Goal: Check status: Check status

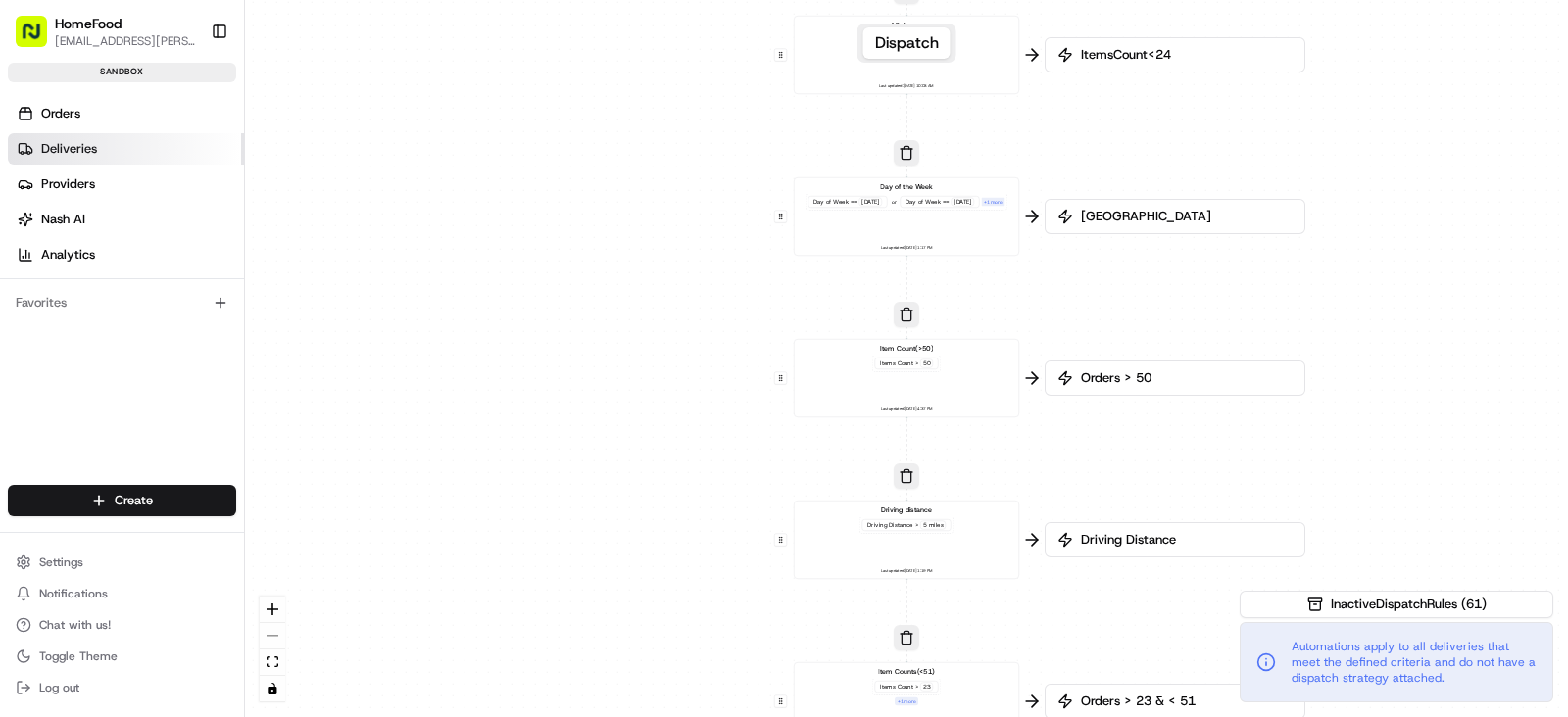
click at [91, 152] on span "Deliveries" at bounding box center [69, 149] width 56 height 18
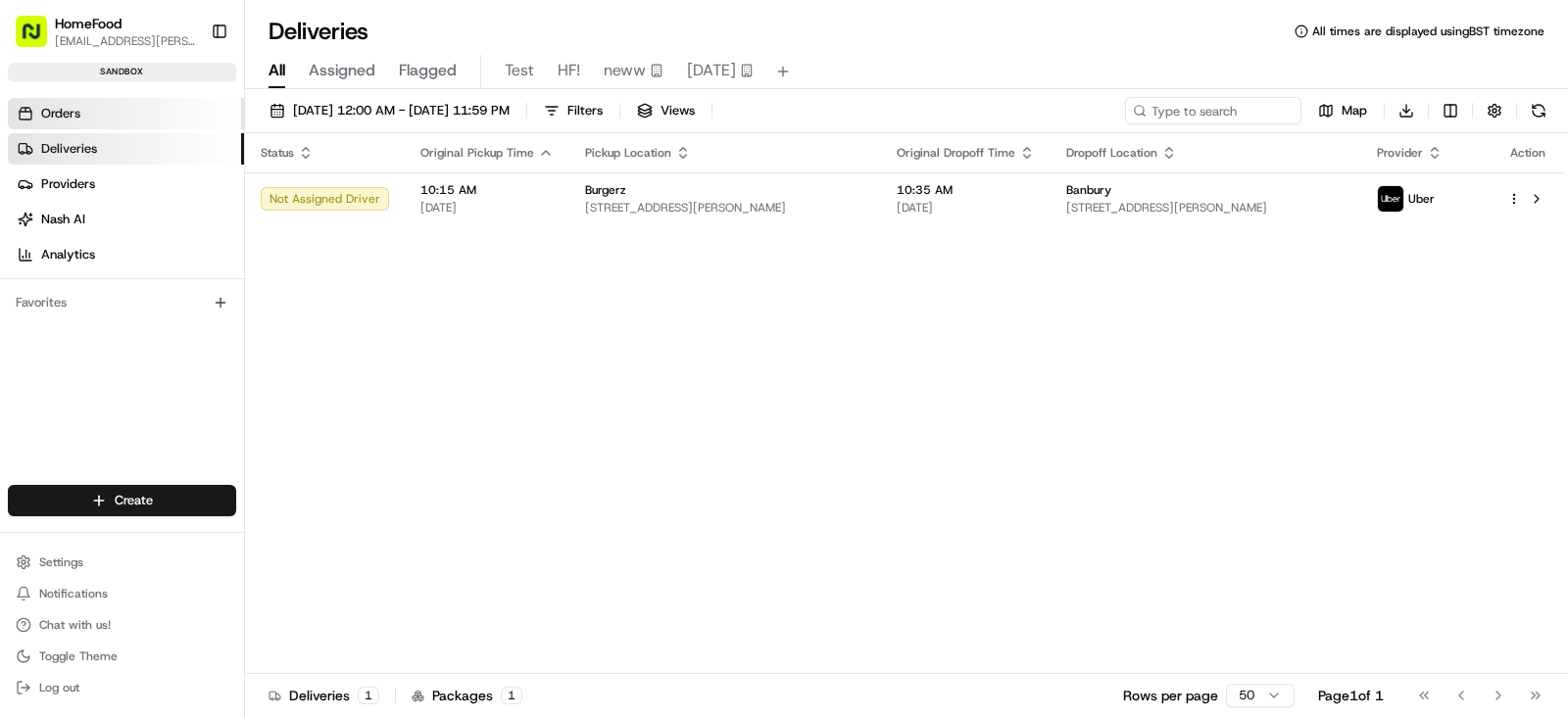
click at [102, 114] on link "Orders" at bounding box center [125, 113] width 236 height 32
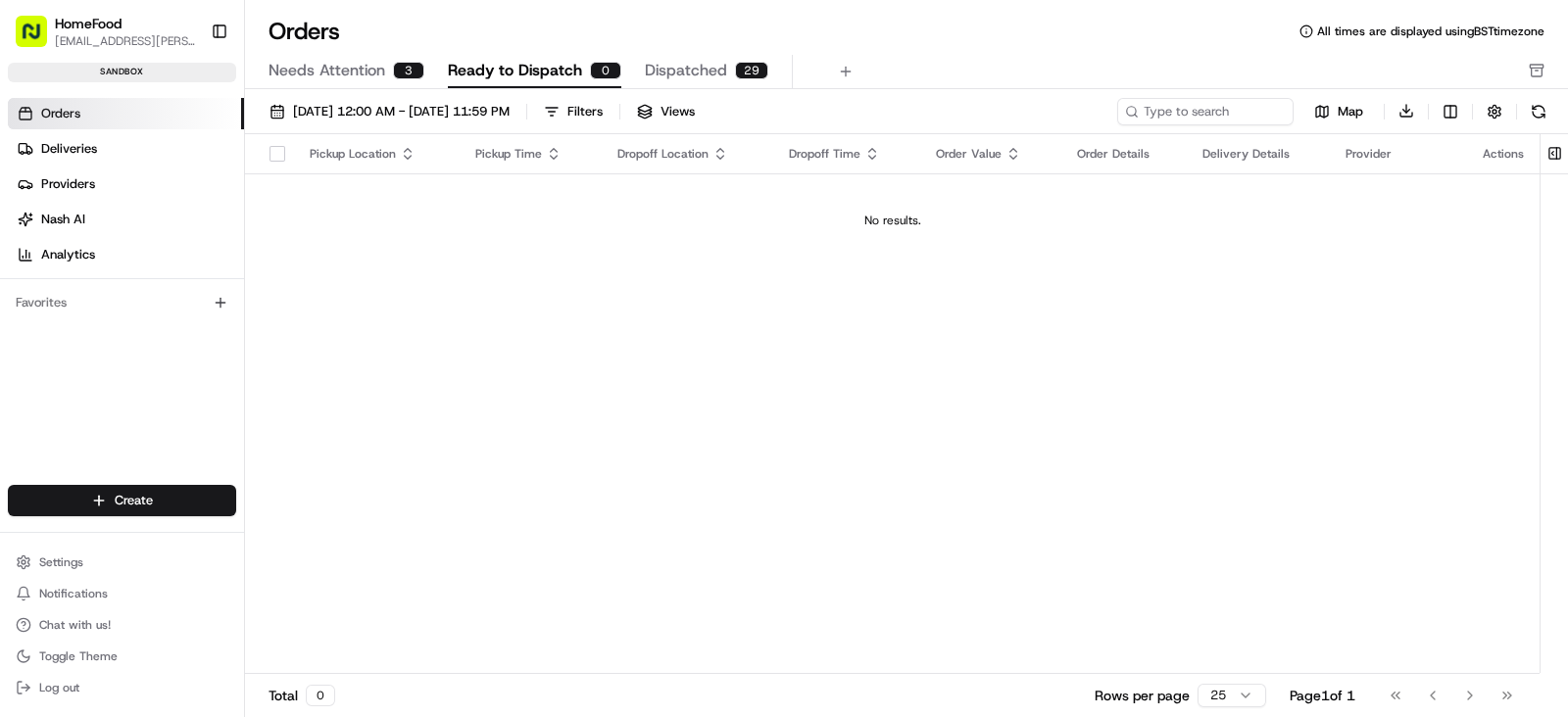
click at [660, 59] on span "Dispatched" at bounding box center [685, 71] width 82 height 24
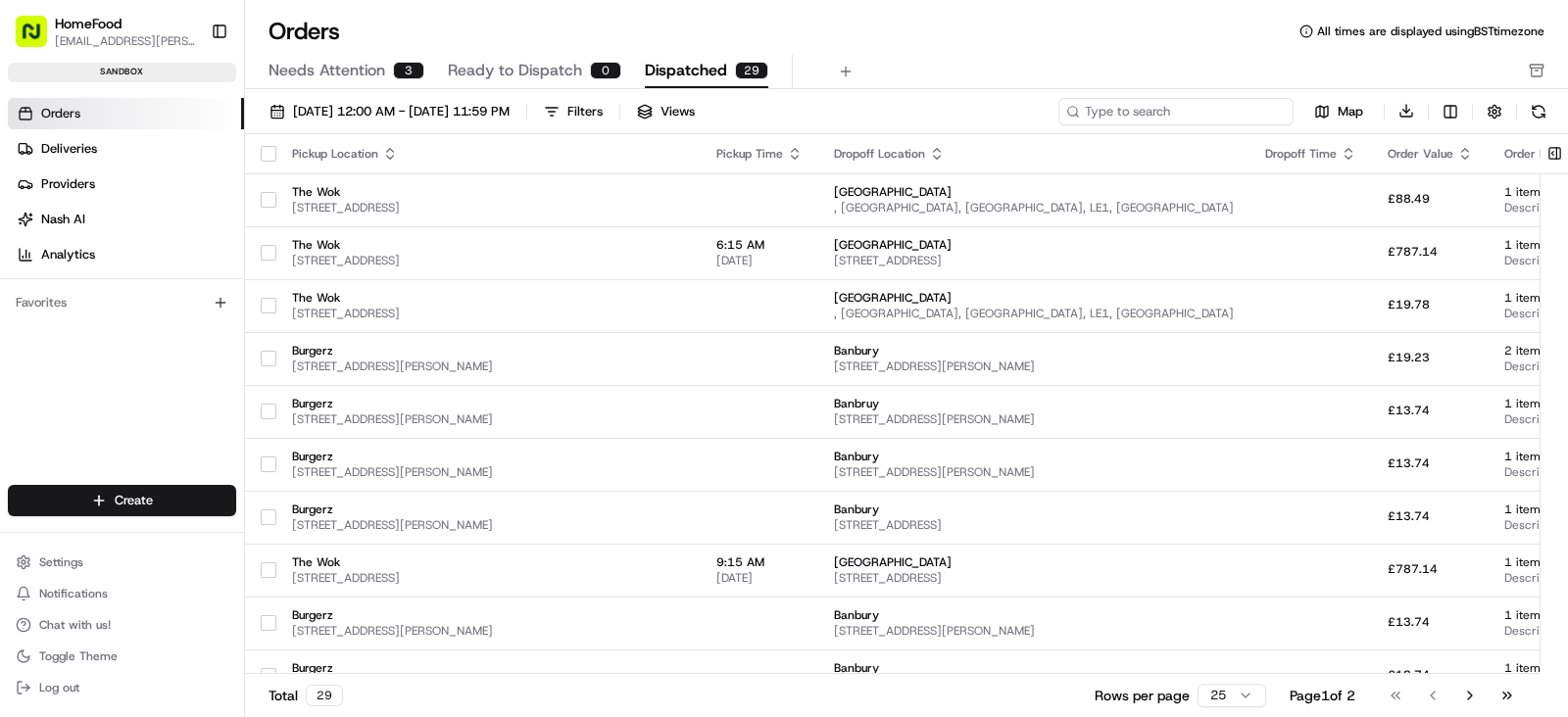
click at [1239, 110] on input at bounding box center [1176, 111] width 235 height 28
paste input "108685"
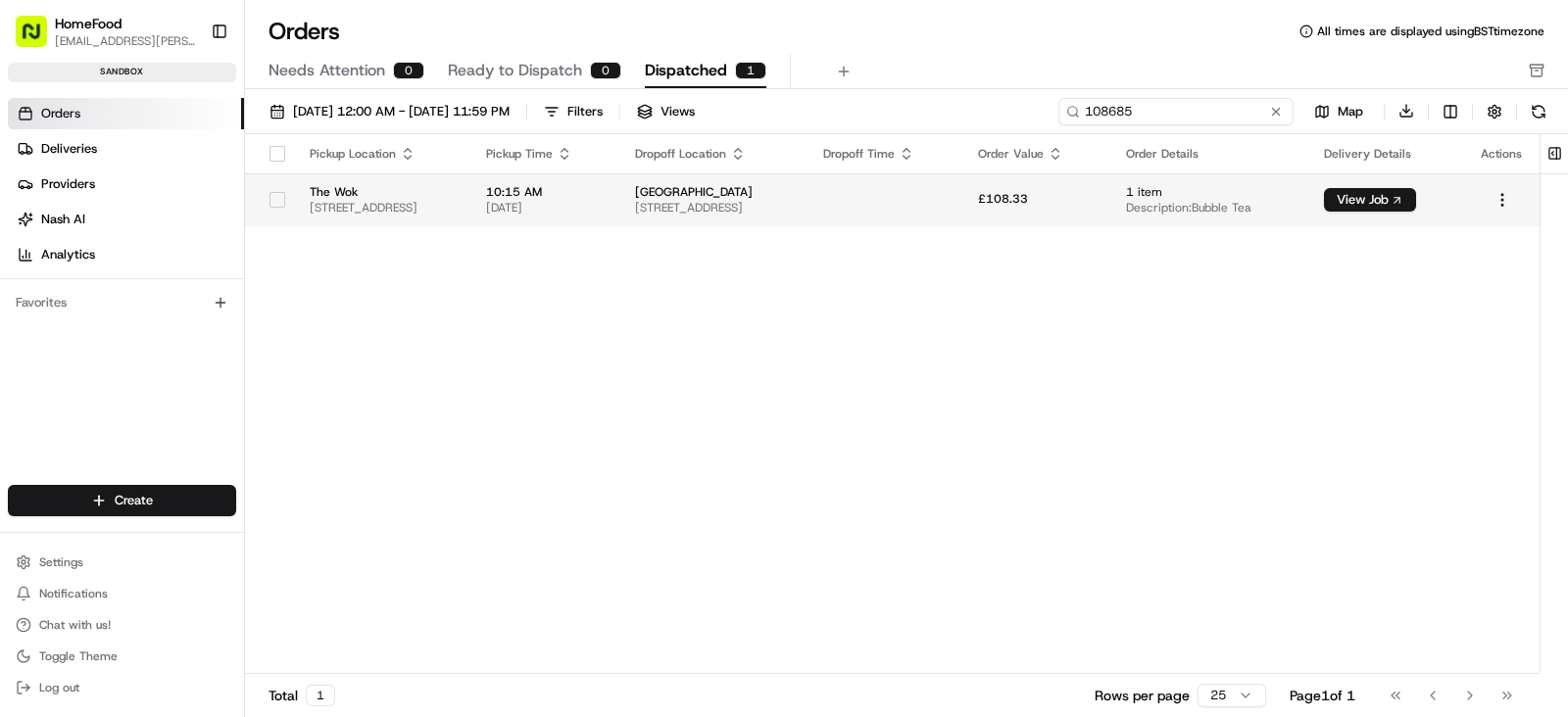
type input "108685"
click at [455, 211] on span "71 A594, LE4 2LZ, UK, Leicester, LE5 2LZ, GB" at bounding box center [382, 208] width 145 height 16
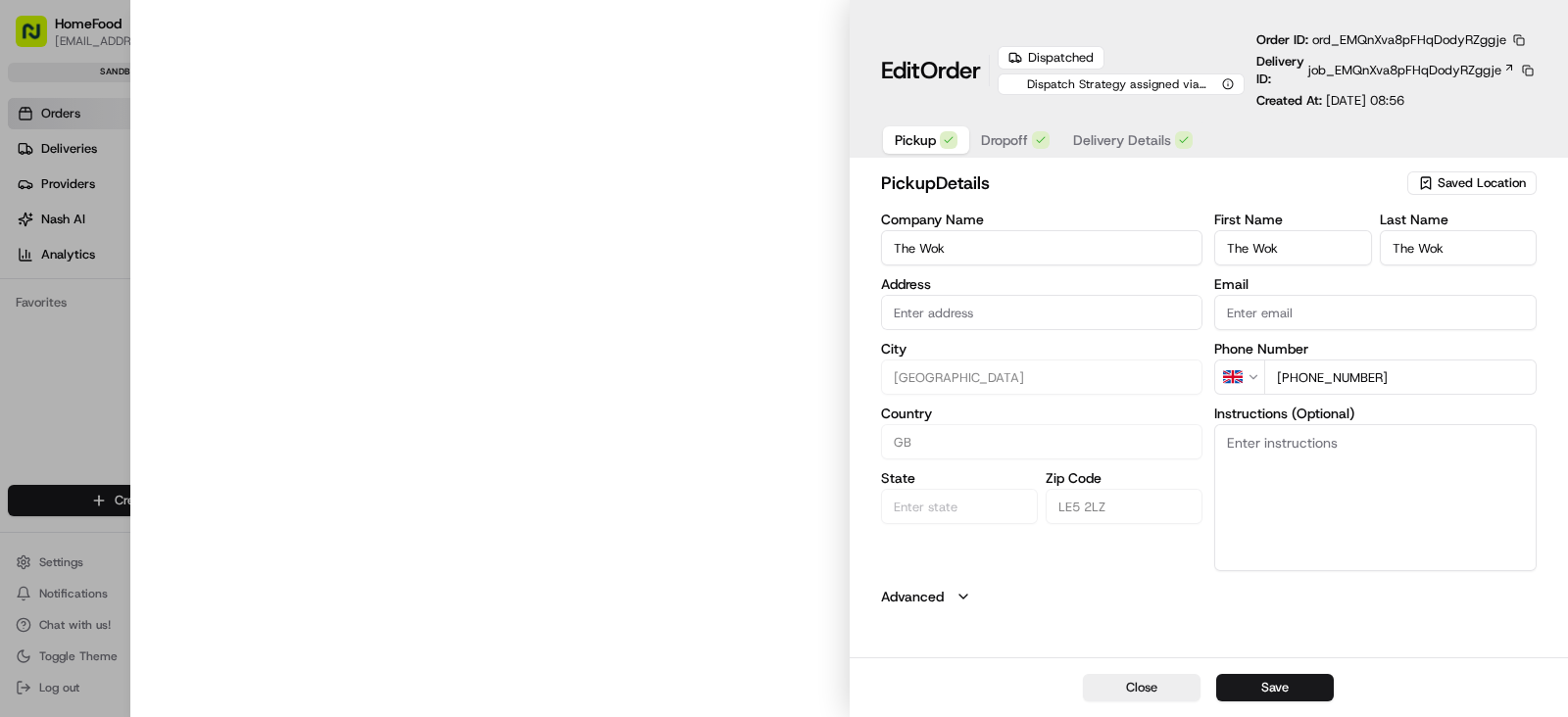
type input "71 A594, LE4 2LZ, UK, Leicester, LE5 2LZ, GB"
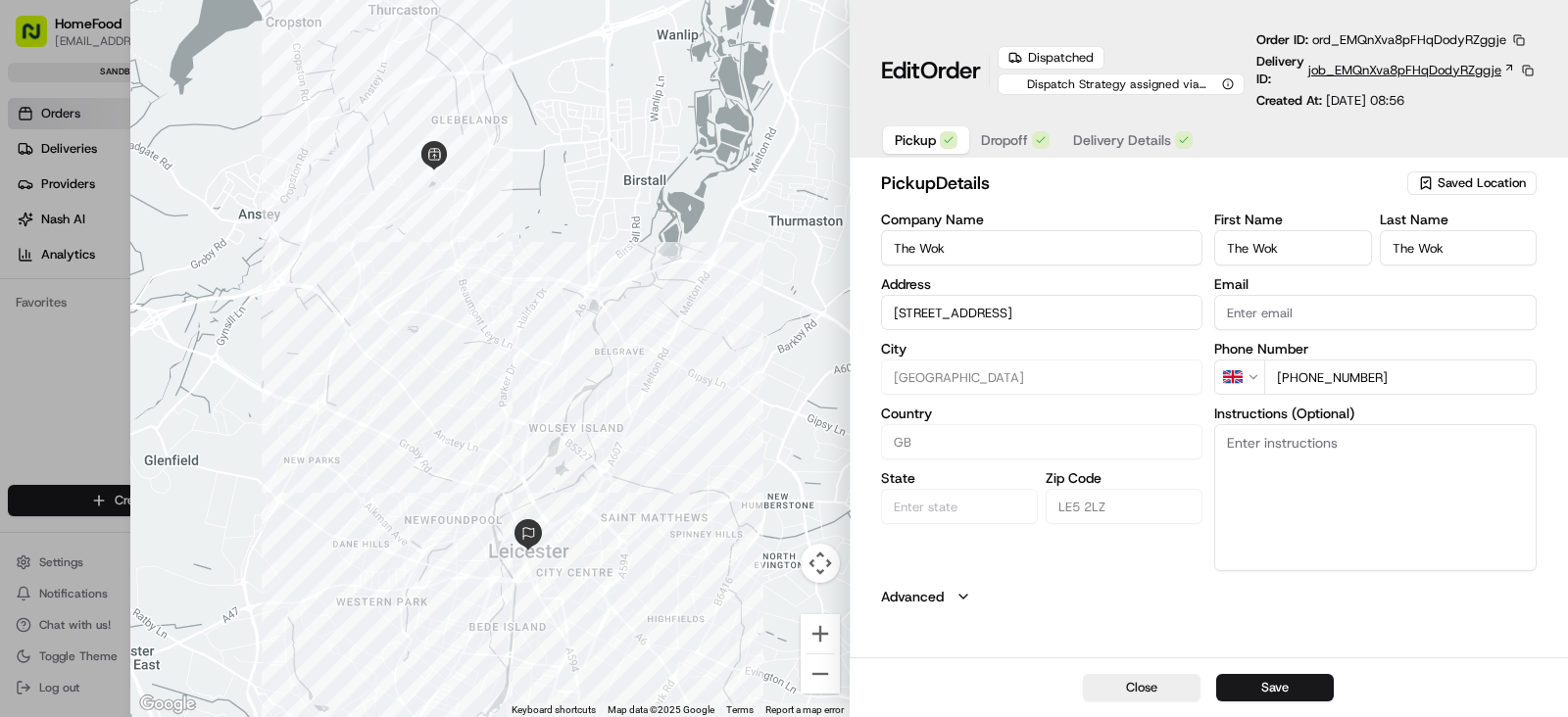
click at [1352, 68] on span "job_EMQnXva8pFHqDodyRZggje" at bounding box center [1404, 71] width 193 height 18
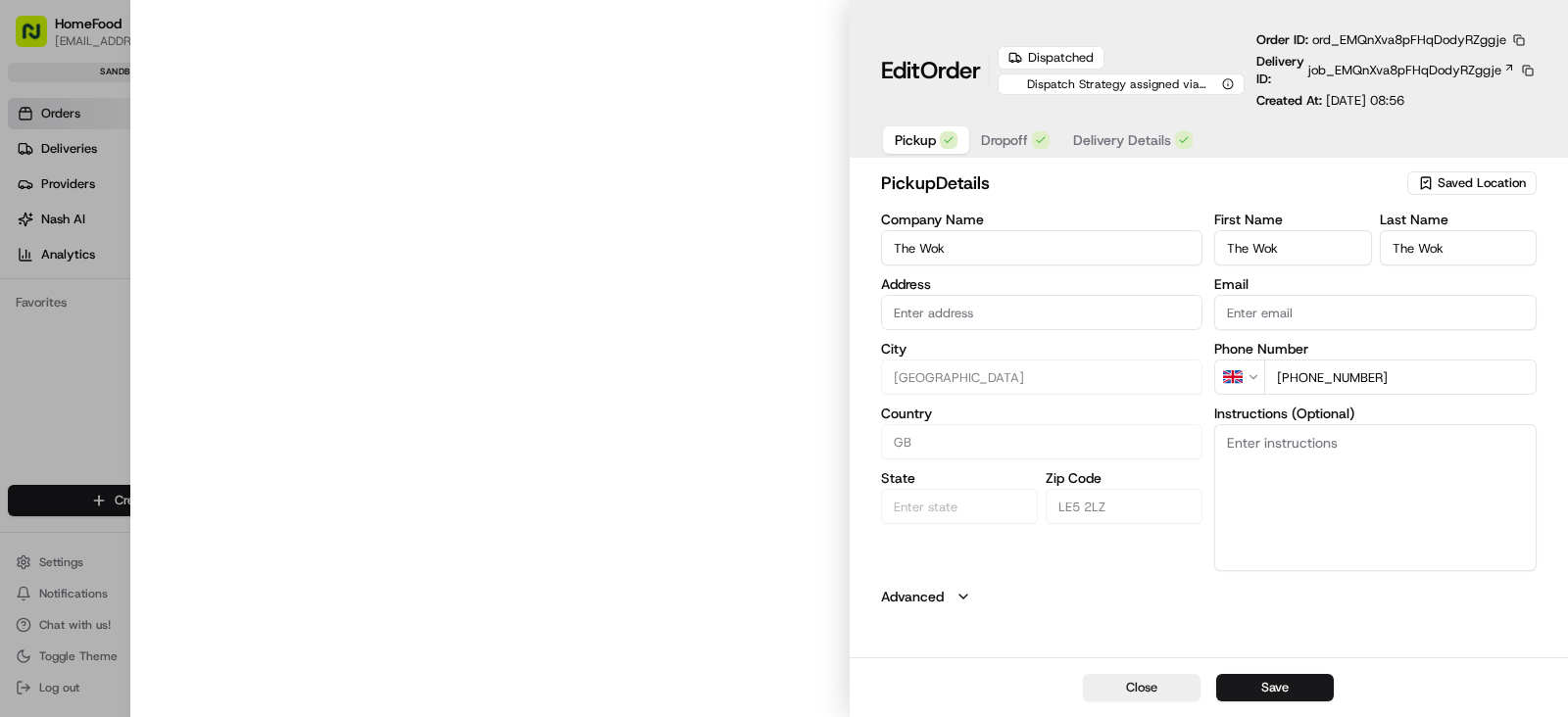
type input "71 A594, LE4 2LZ, UK, Leicester, LE5 2LZ, GB"
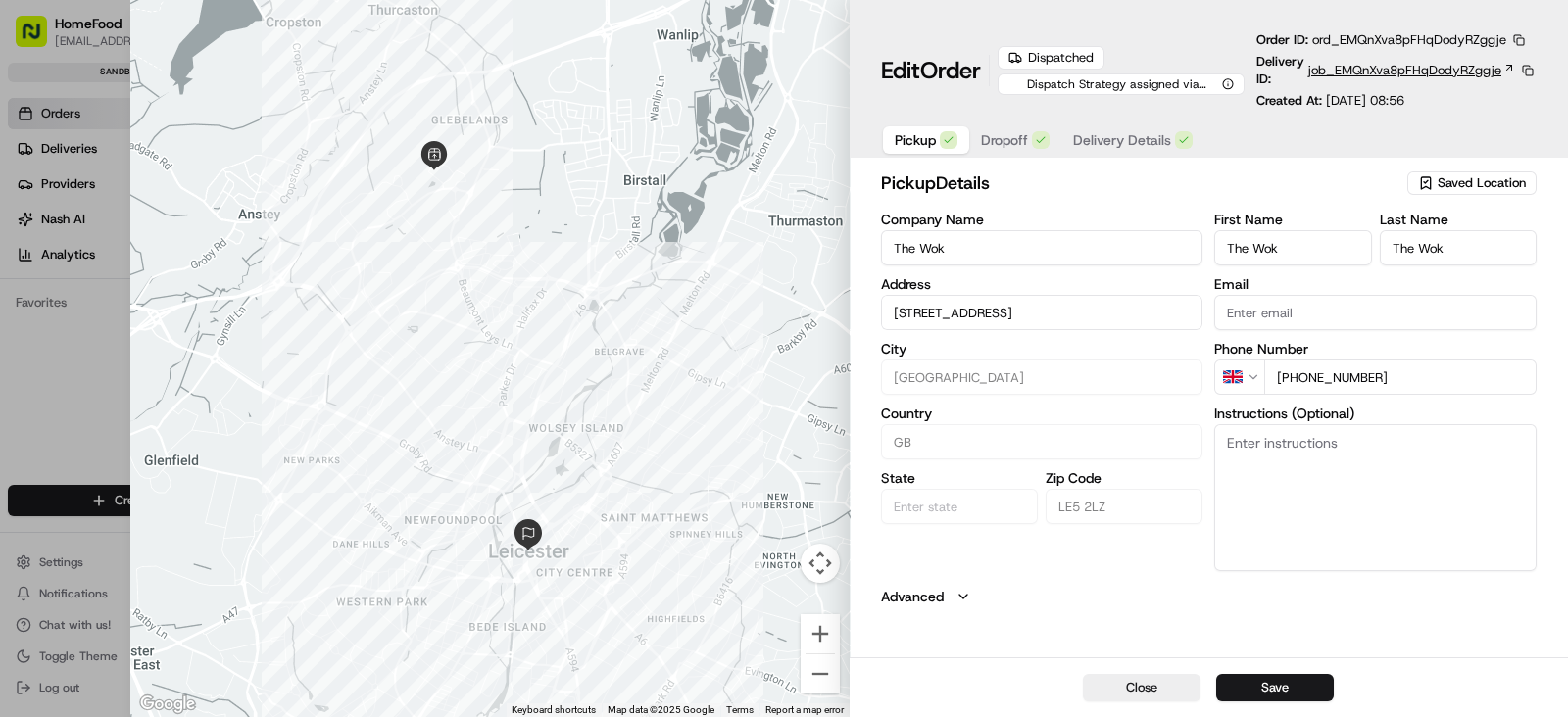
click at [1367, 69] on span "job_EMQnXva8pFHqDodyRZggje" at bounding box center [1404, 71] width 193 height 18
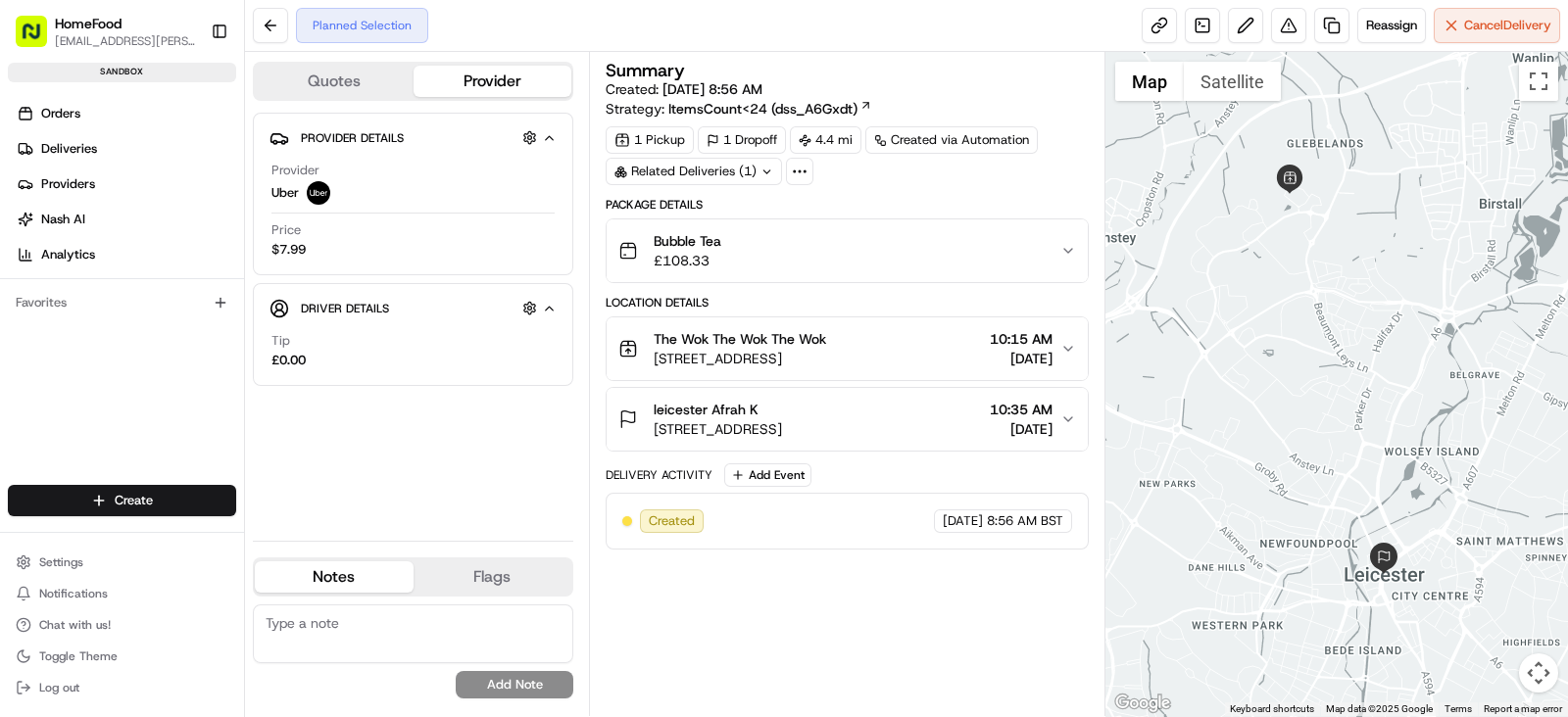
click at [858, 234] on div "Bubble Tea £108.33" at bounding box center [839, 251] width 442 height 39
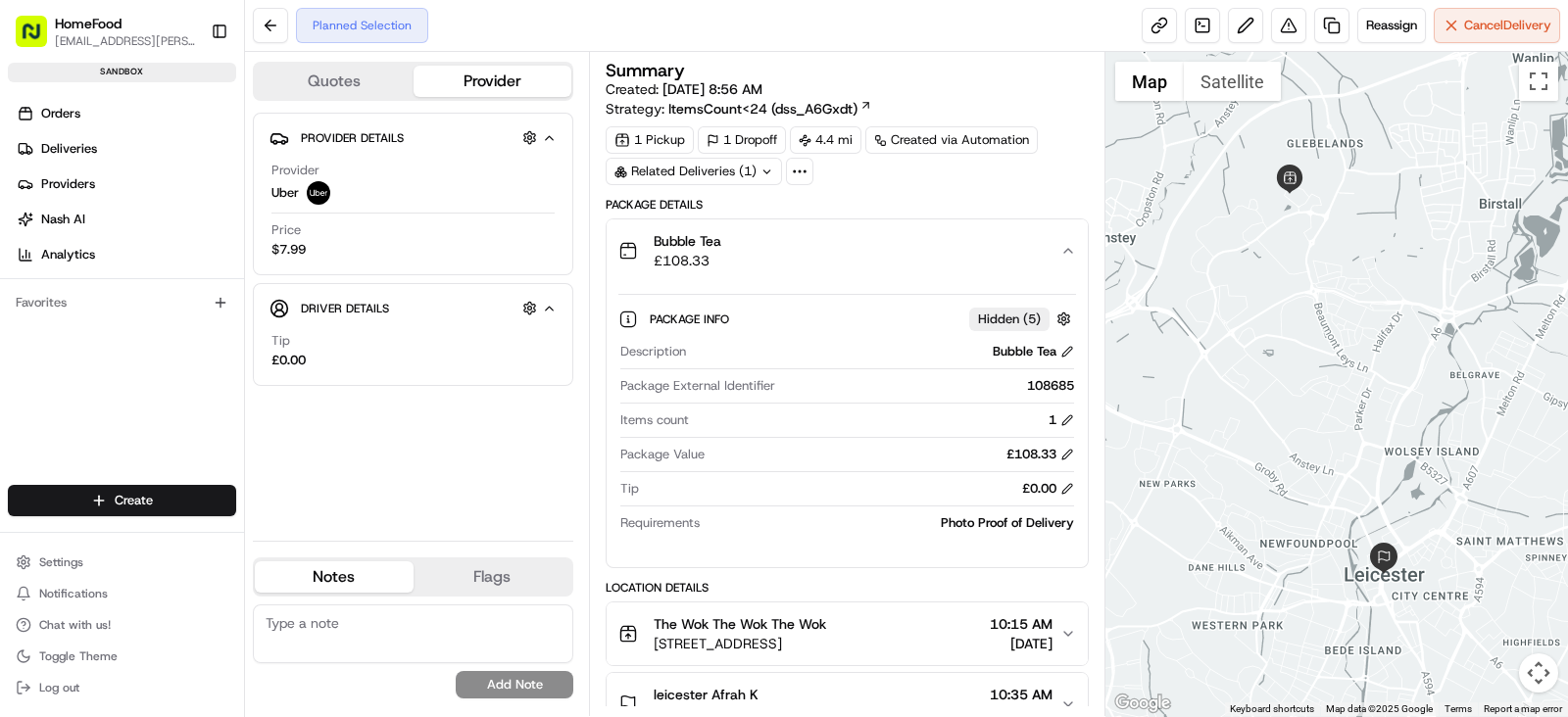
click at [1026, 254] on div "Bubble Tea £108.33" at bounding box center [839, 251] width 442 height 39
